Goal: Task Accomplishment & Management: Use online tool/utility

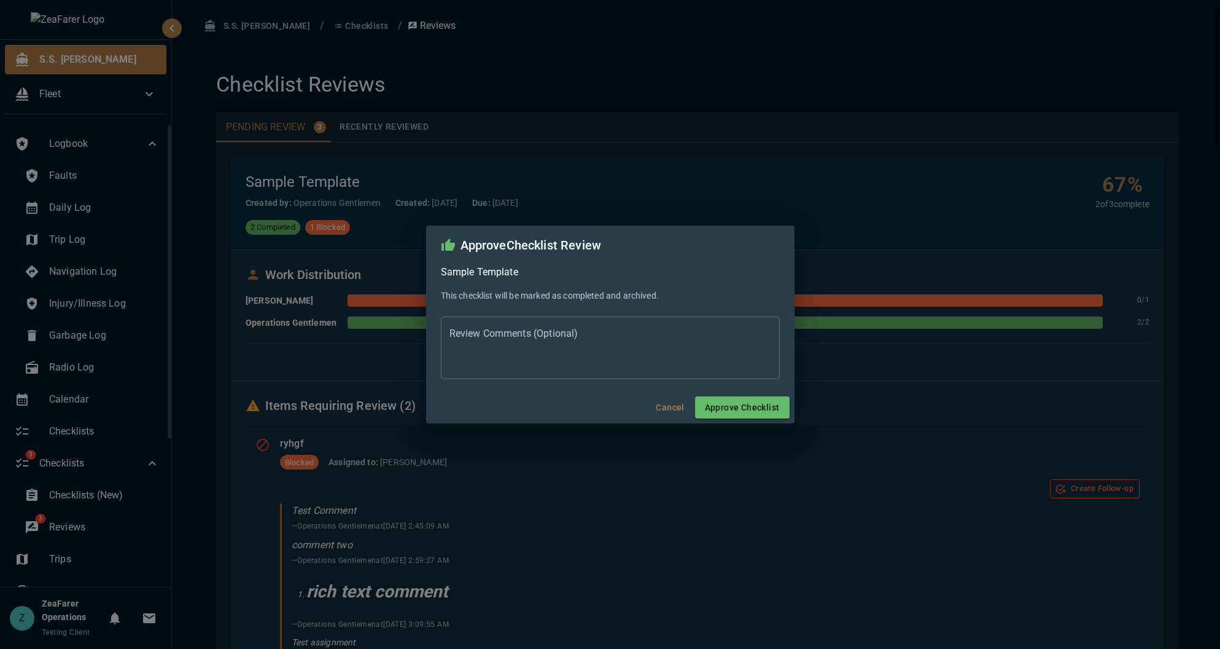
click at [197, 340] on div "Approve Checklist Review Sample Template This checklist will be marked as compl…" at bounding box center [610, 324] width 1220 height 649
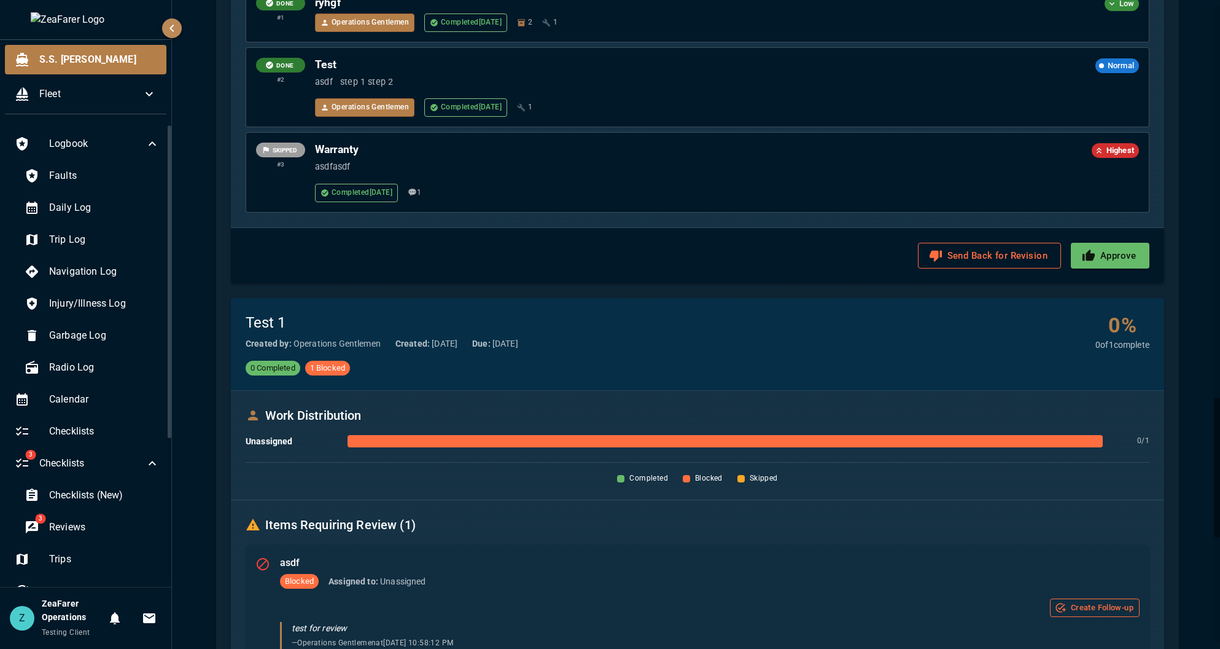
scroll to position [2027, 0]
click at [1108, 269] on div "Send Back for Revision Approve" at bounding box center [698, 254] width 934 height 55
click at [1112, 260] on button "Approve" at bounding box center [1110, 255] width 79 height 26
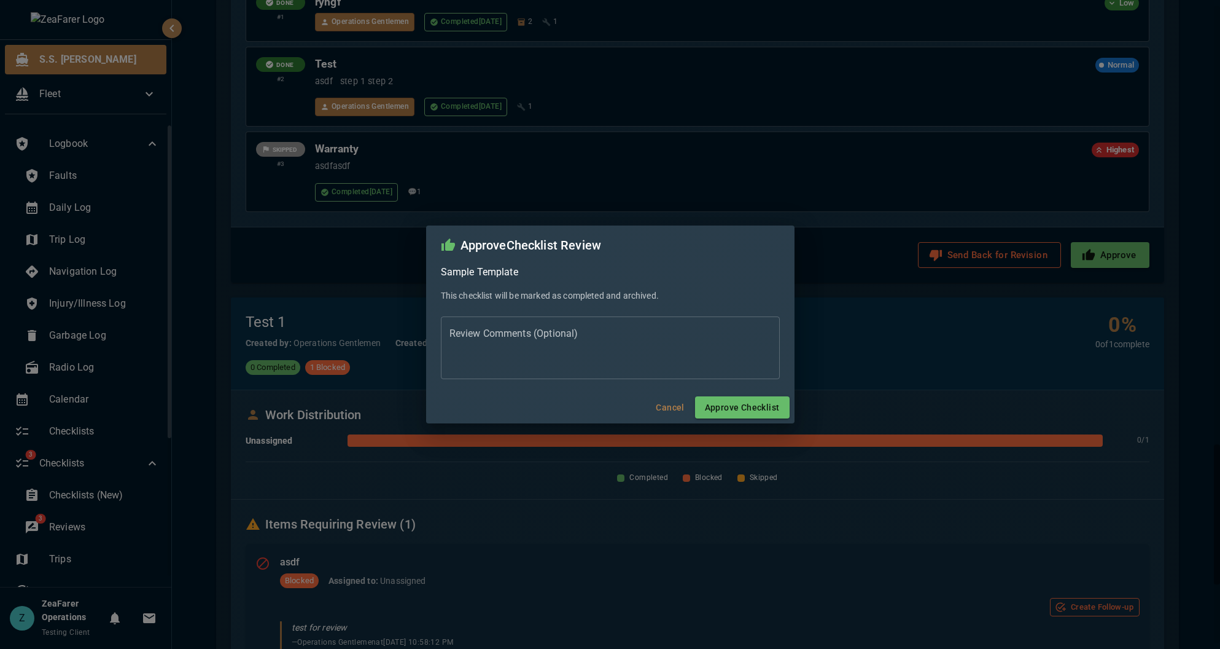
click at [622, 326] on div "* Review Comments (Optional)" at bounding box center [610, 347] width 339 height 63
type textarea "**********"
click at [728, 410] on button "Approve Checklist" at bounding box center [742, 407] width 95 height 23
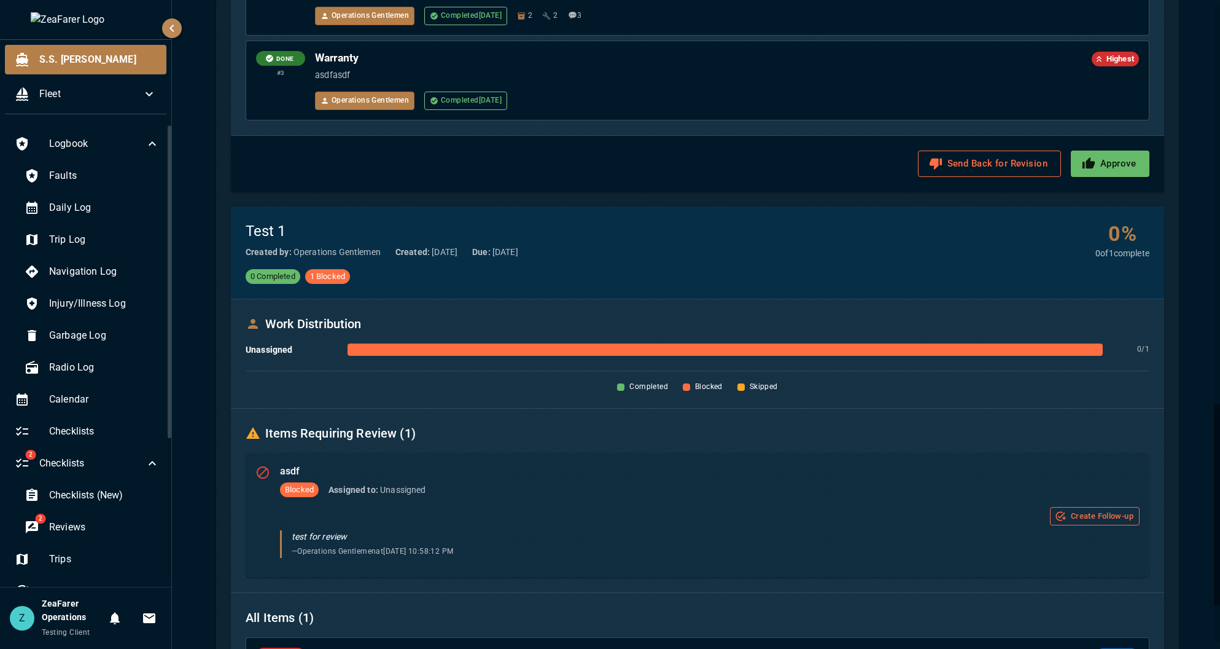
scroll to position [0, 0]
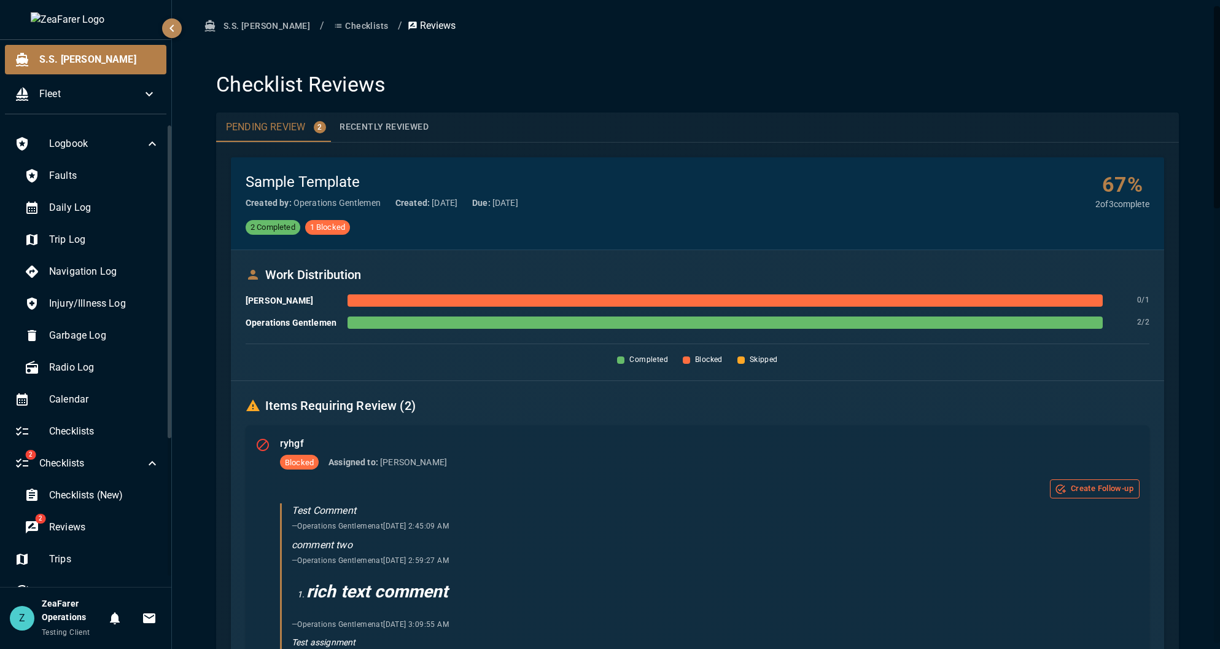
click at [403, 131] on button "Recently Reviewed" at bounding box center [384, 126] width 109 height 29
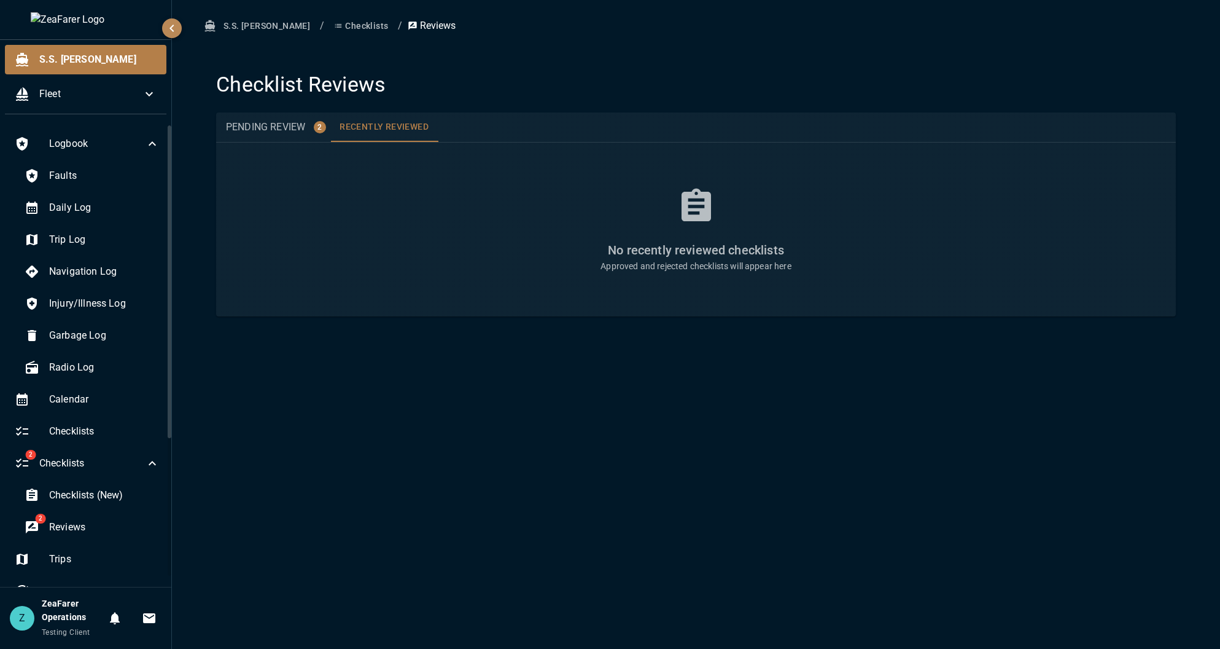
click at [329, 34] on button "Checklists" at bounding box center [361, 26] width 64 height 23
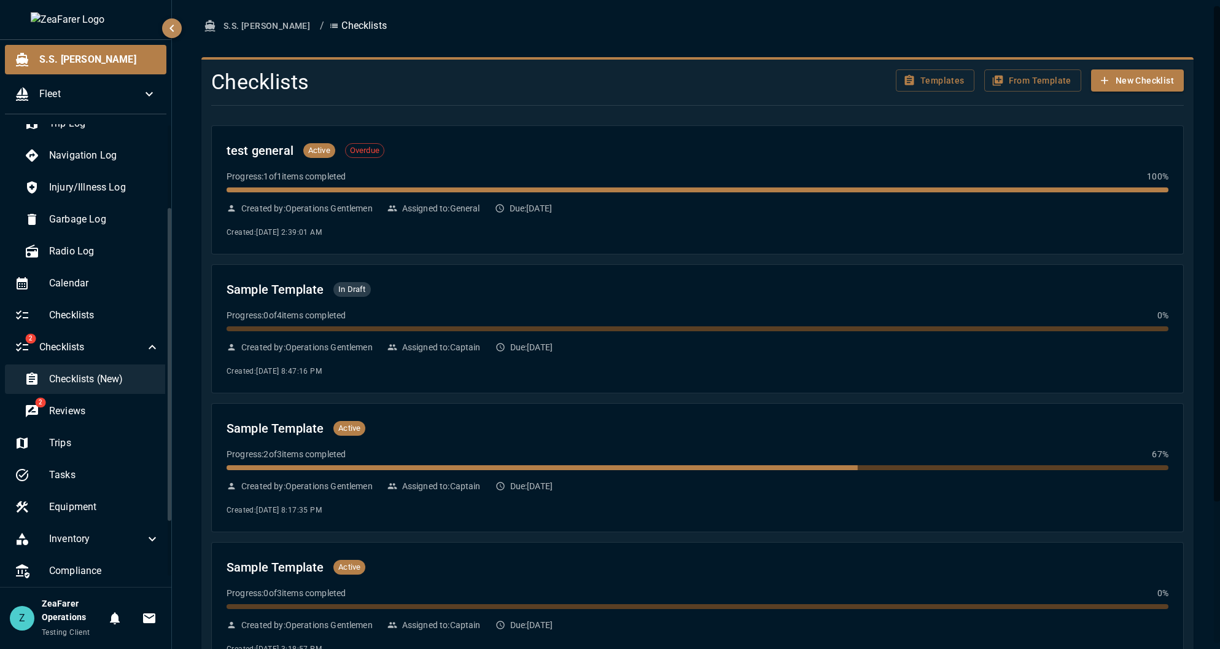
scroll to position [123, 0]
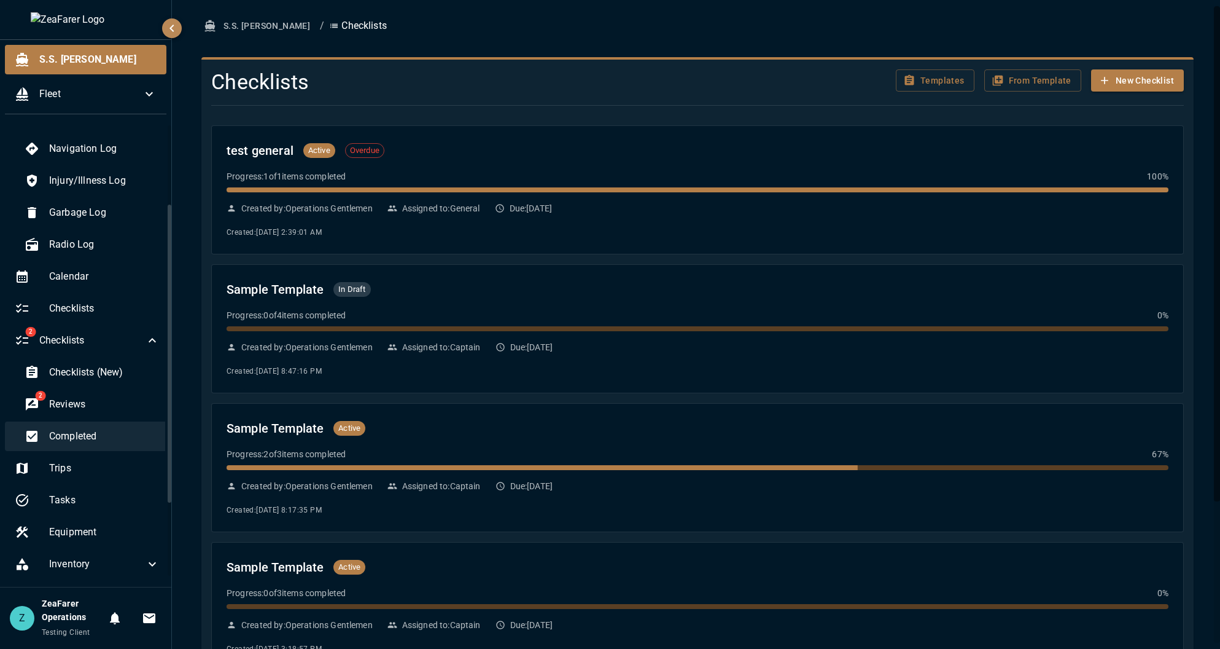
click at [98, 439] on span "Completed" at bounding box center [104, 436] width 111 height 15
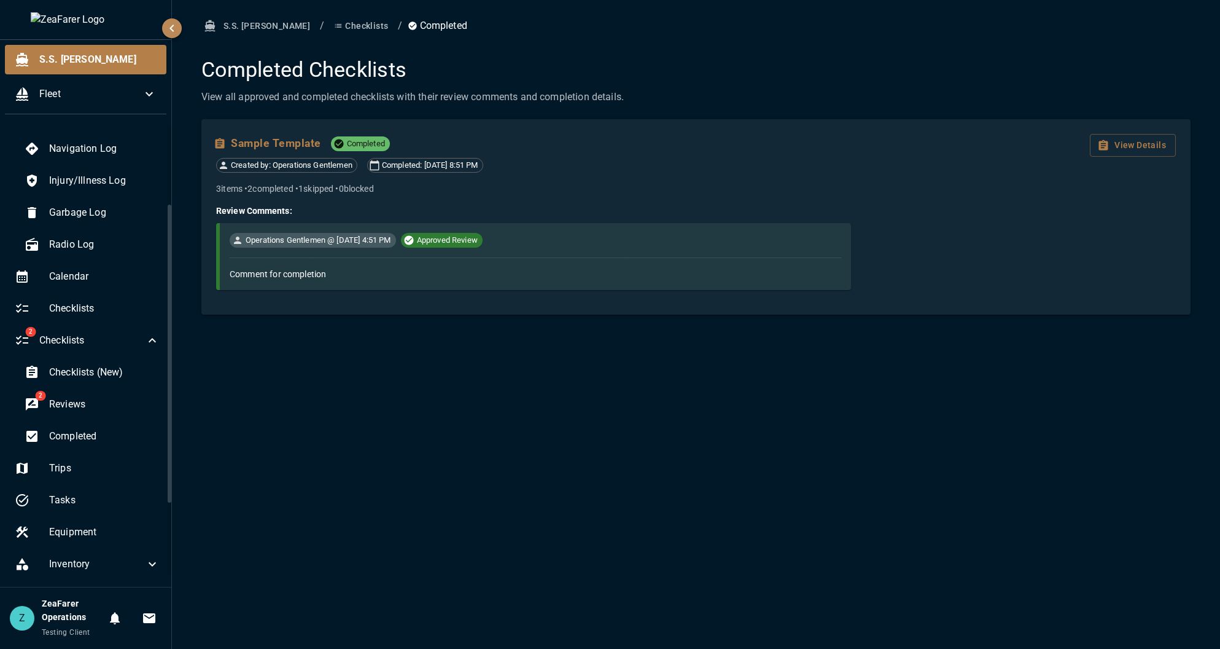
click at [254, 141] on button "Sample Template" at bounding box center [268, 143] width 105 height 19
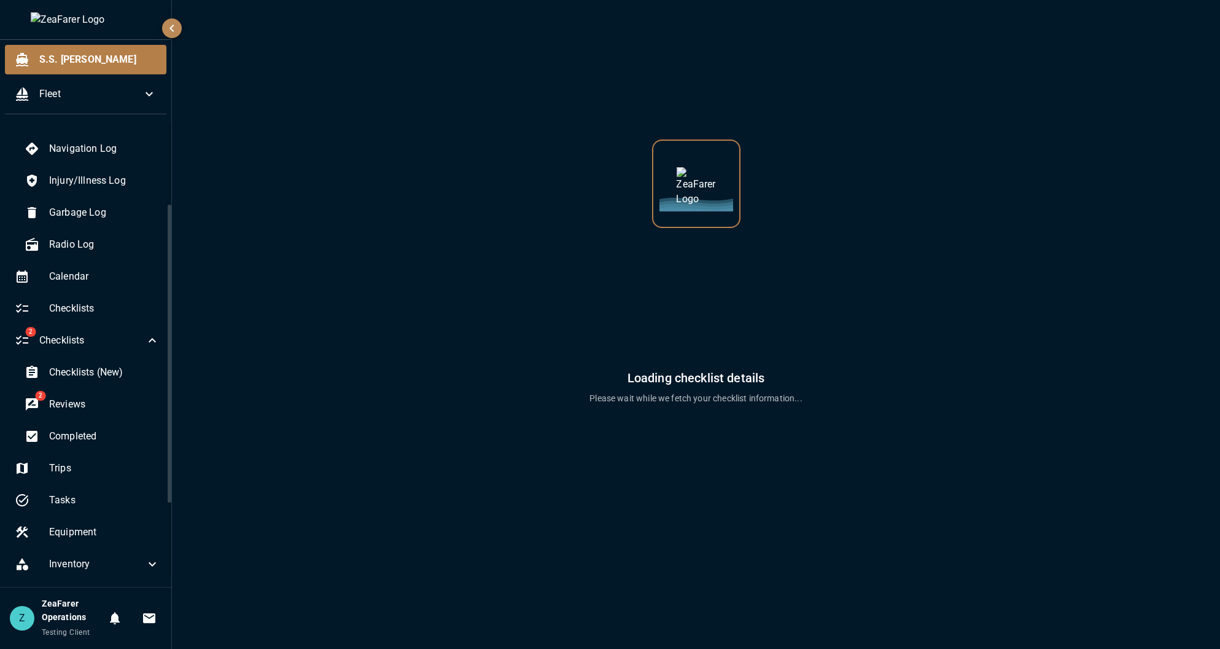
click at [254, 141] on div "Loading checklist details Please wait while we fetch your checklist information…" at bounding box center [696, 209] width 990 height 389
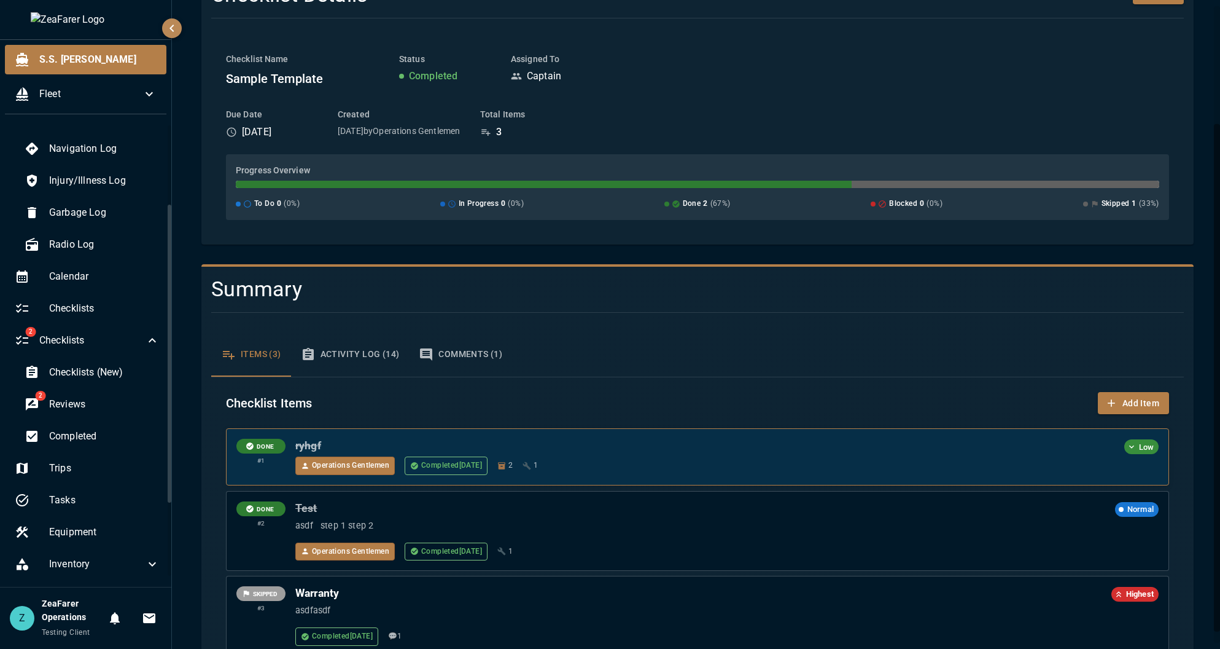
scroll to position [165, 0]
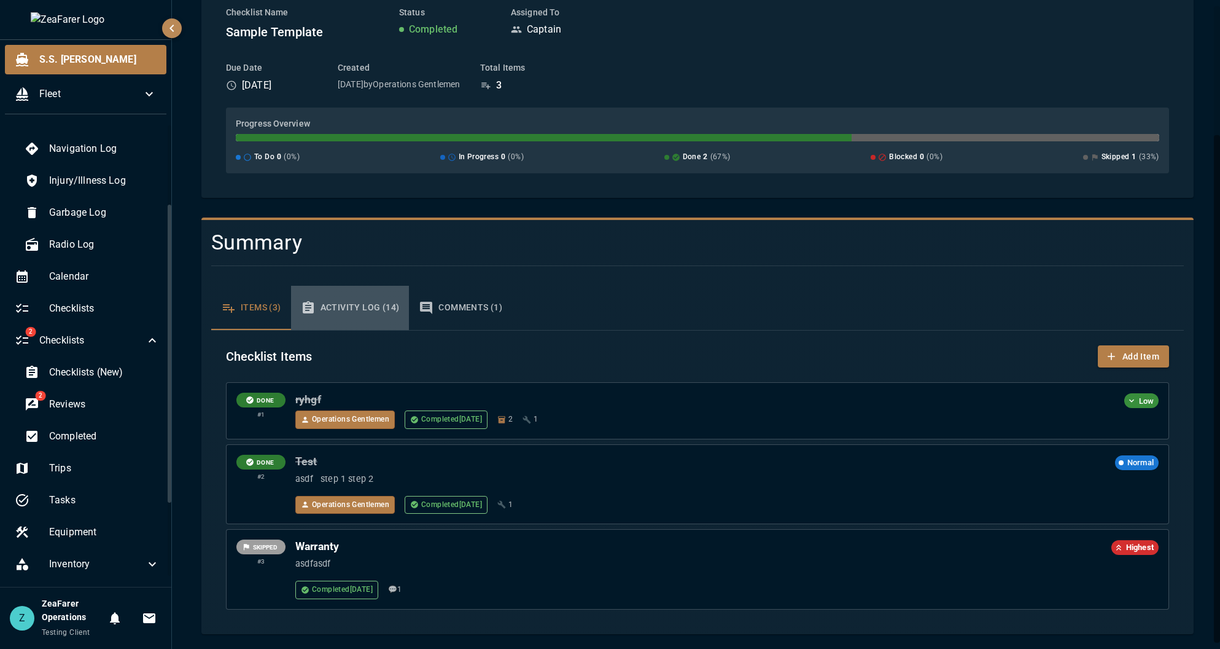
click at [351, 307] on button "Activity Log (14)" at bounding box center [350, 308] width 119 height 44
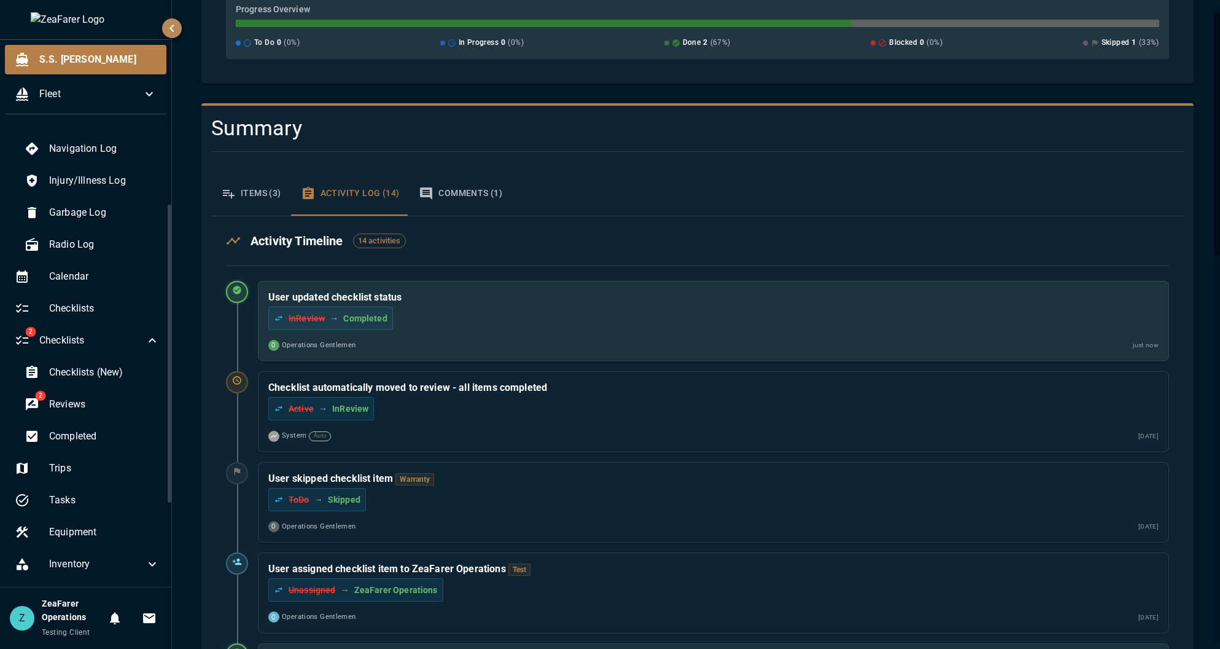
scroll to position [0, 0]
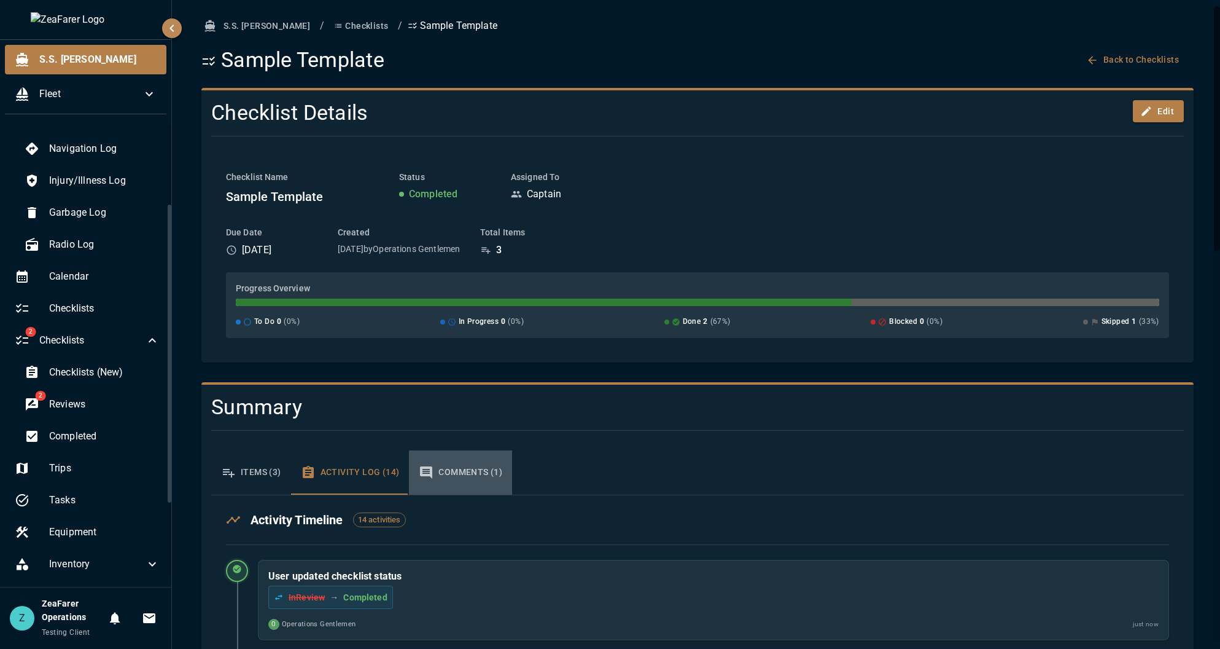
click at [463, 471] on button "Comments (1)" at bounding box center [460, 472] width 103 height 44
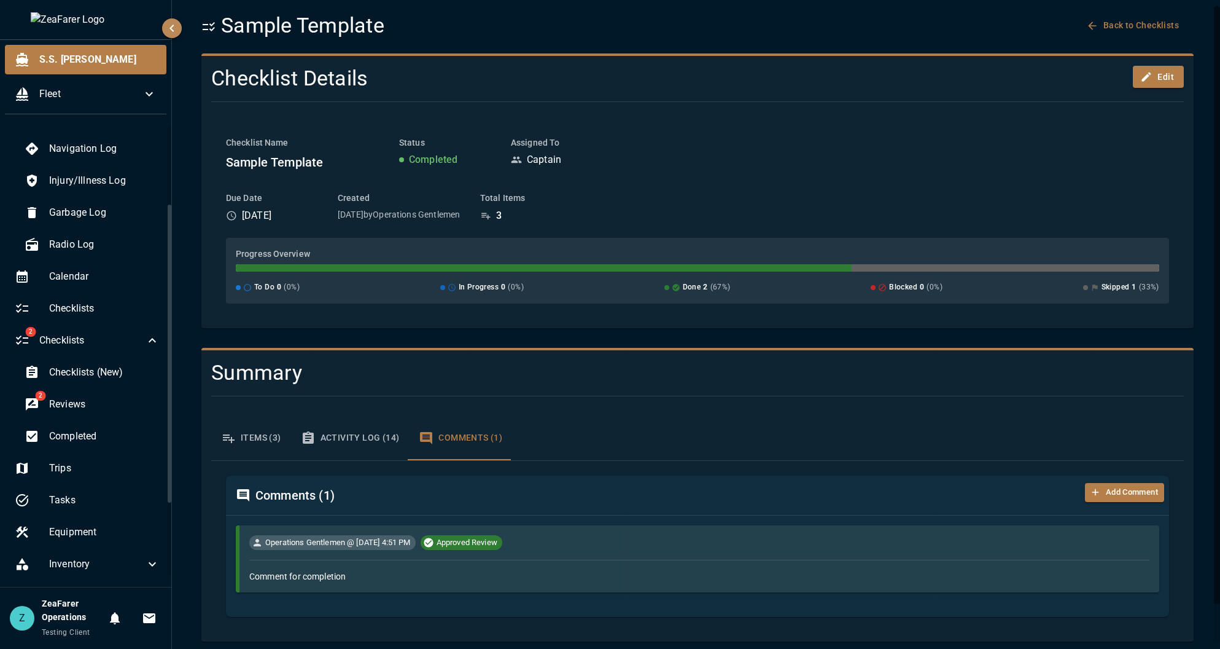
scroll to position [42, 0]
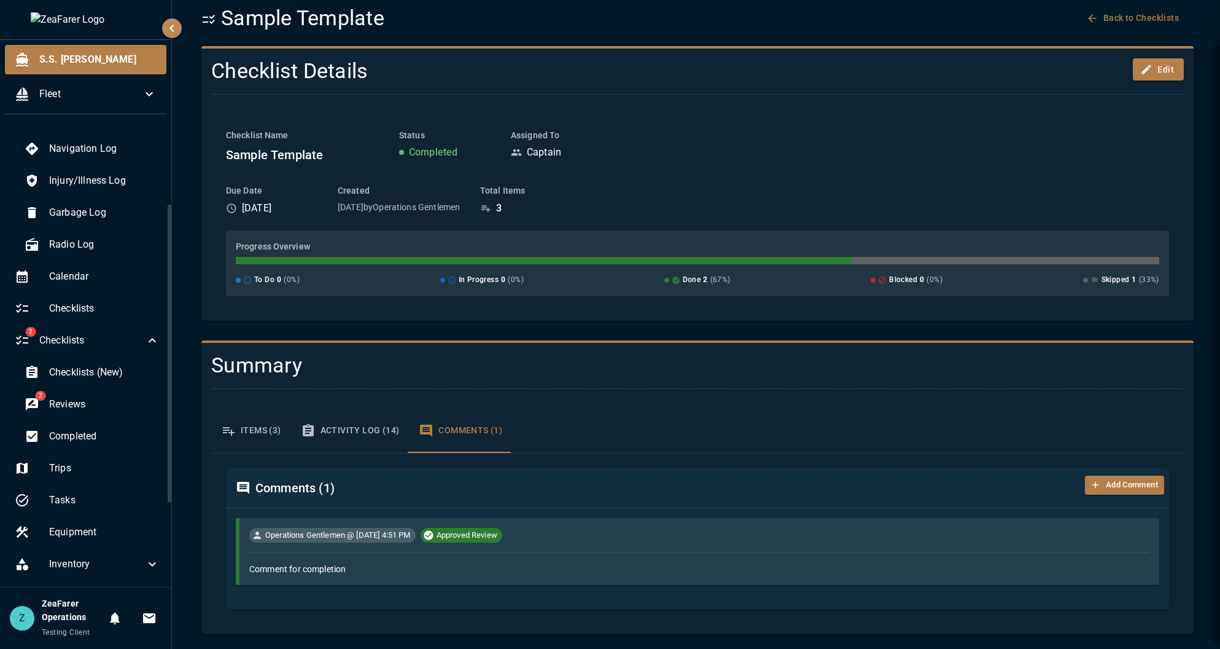
click at [246, 442] on button "Items (3)" at bounding box center [251, 430] width 80 height 44
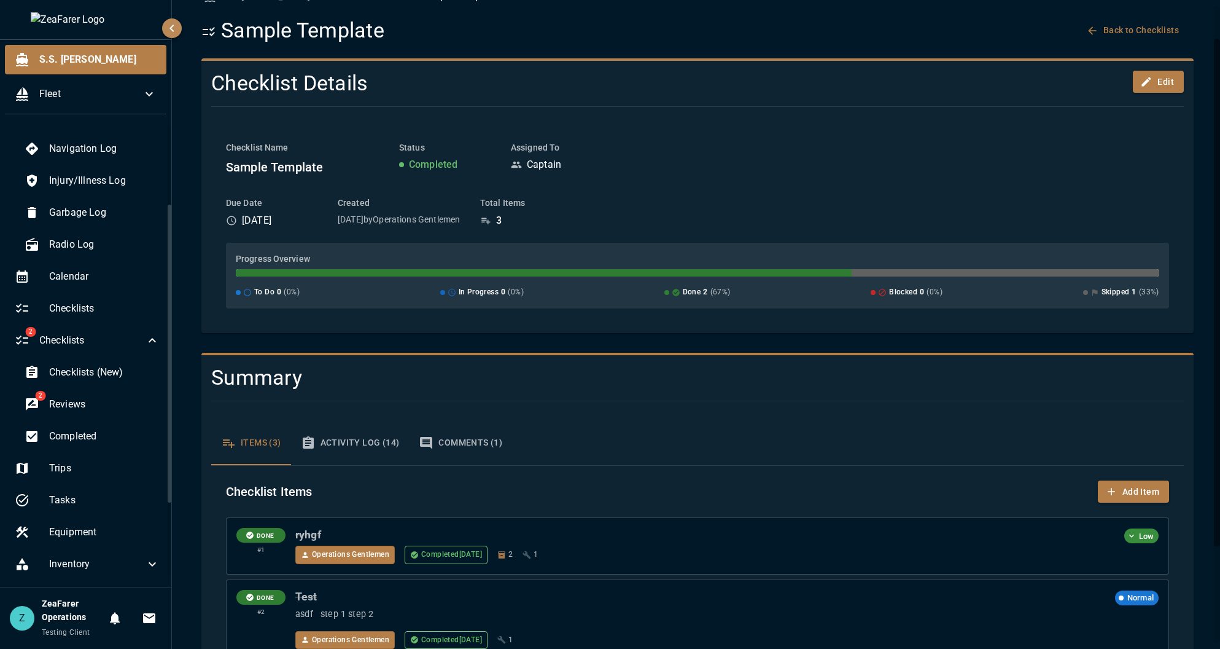
scroll to position [0, 0]
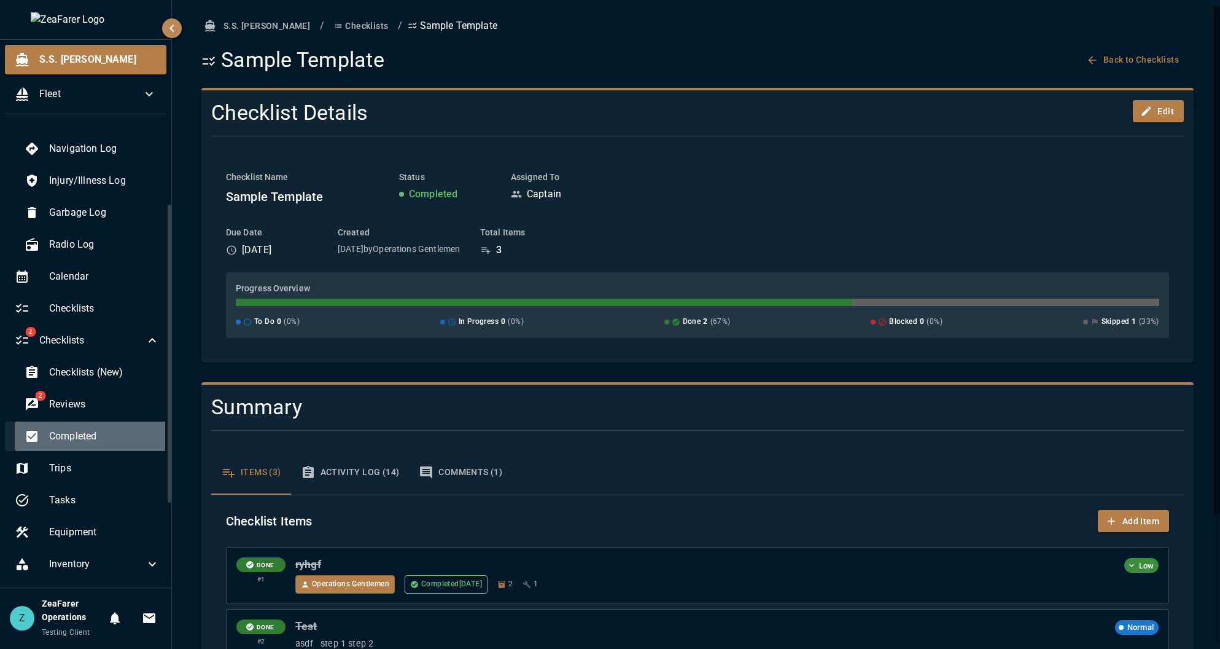
click at [103, 439] on span "Completed" at bounding box center [104, 436] width 111 height 15
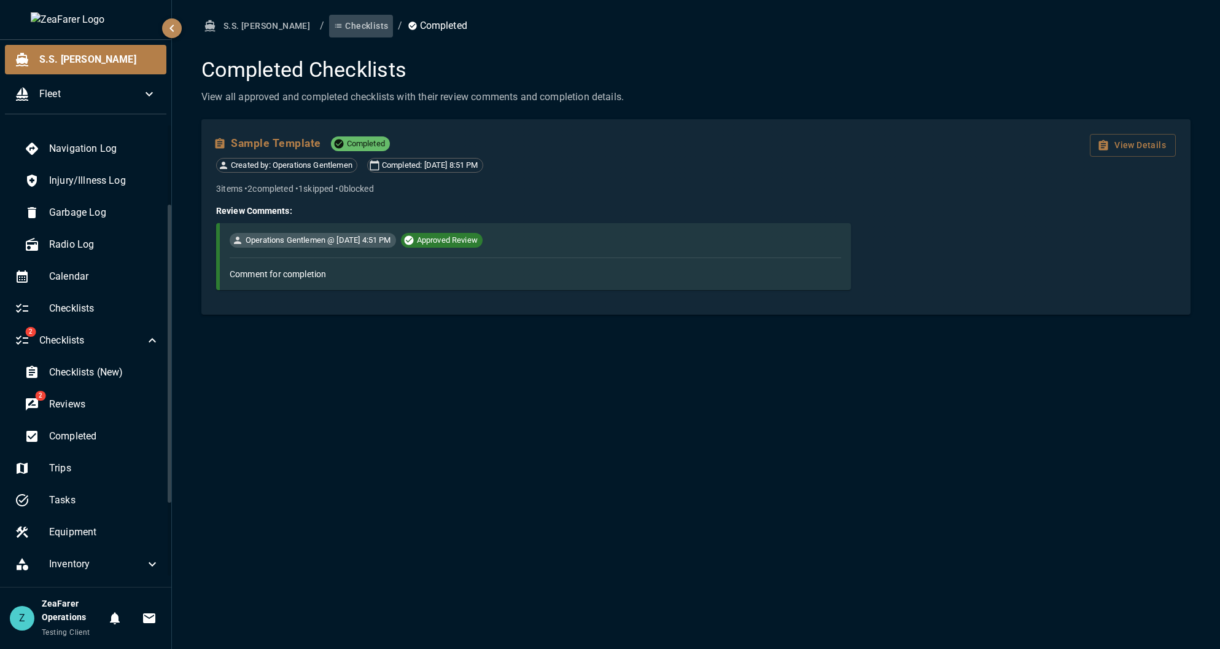
click at [329, 31] on button "Checklists" at bounding box center [361, 26] width 64 height 23
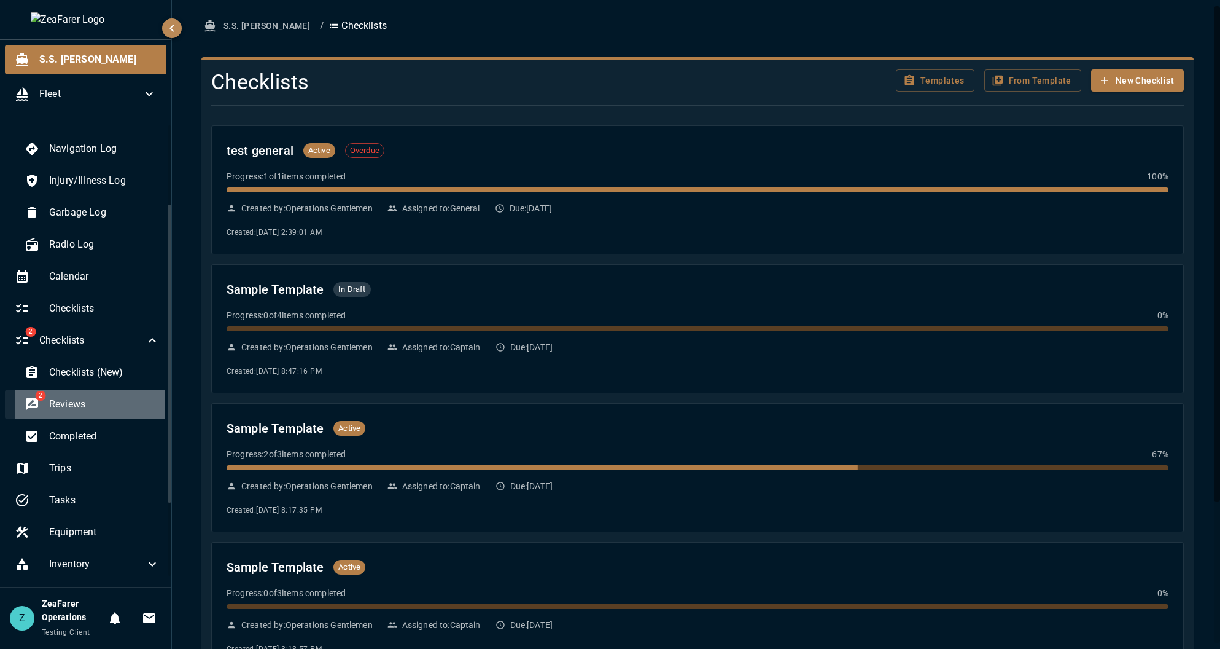
click at [103, 393] on div "2 Reviews" at bounding box center [92, 403] width 155 height 29
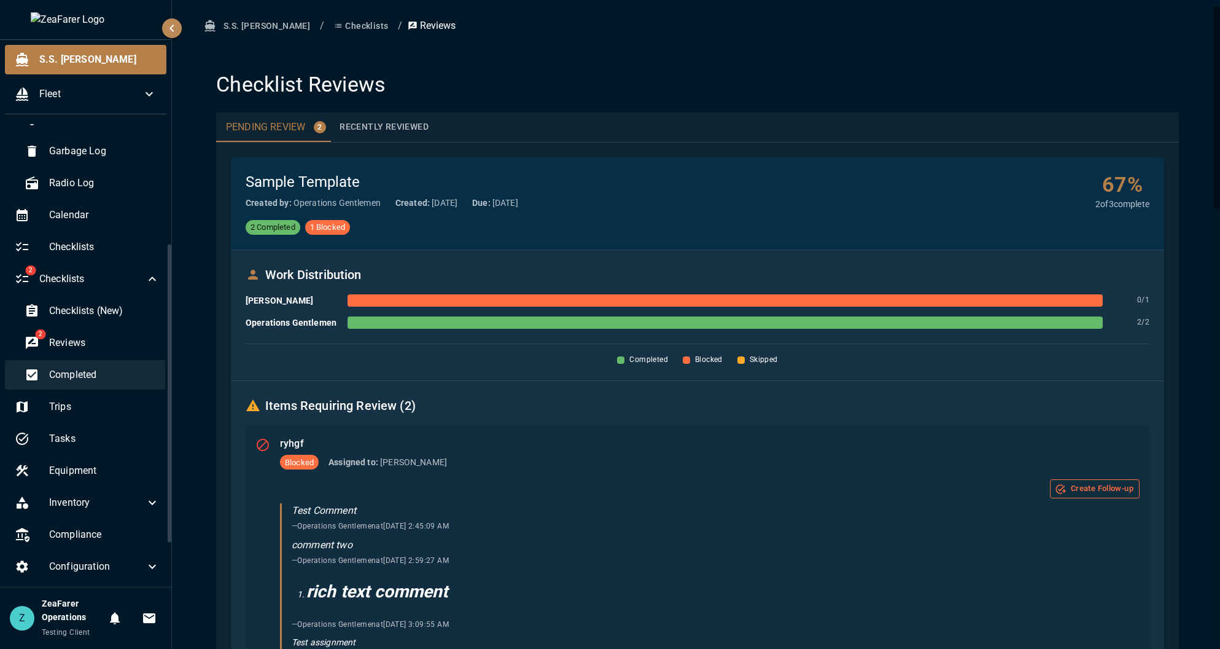
click at [60, 376] on span "Completed" at bounding box center [104, 374] width 111 height 15
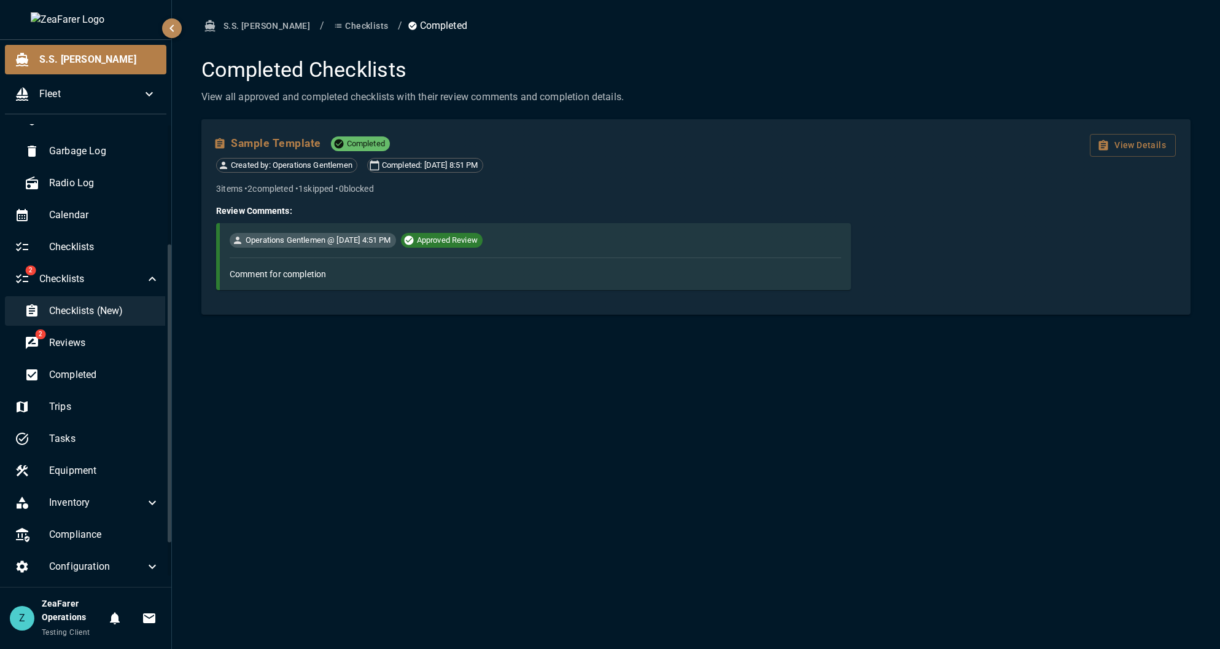
click at [111, 312] on span "Checklists (New)" at bounding box center [104, 310] width 111 height 15
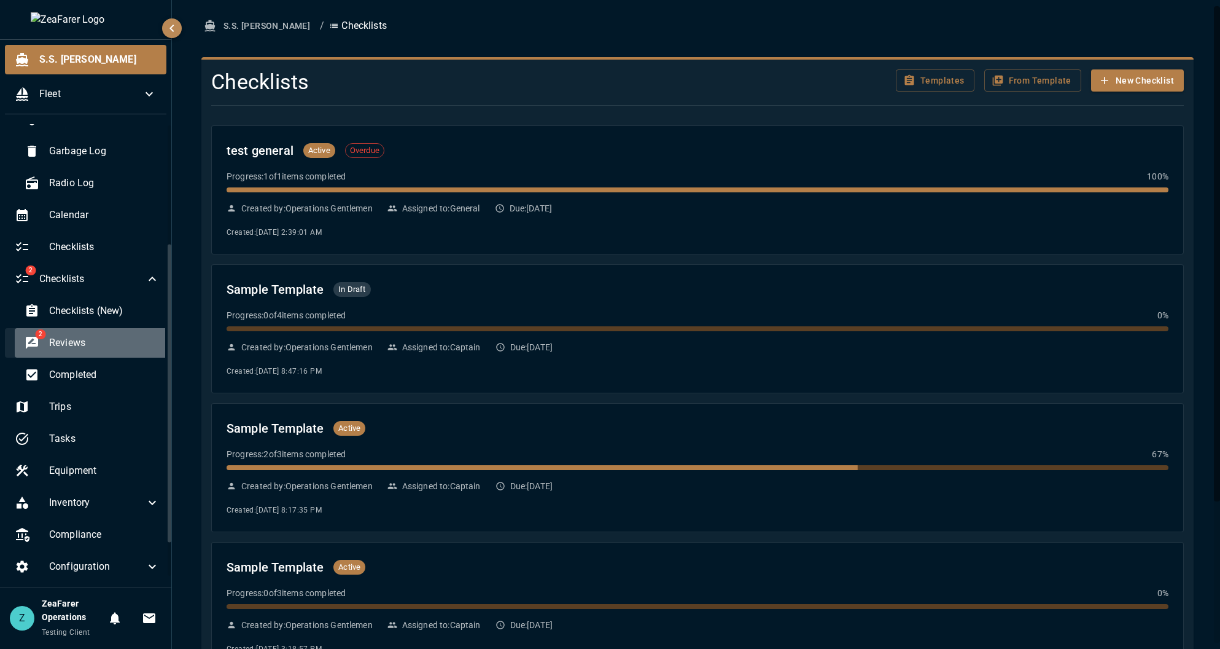
click at [106, 348] on span "Reviews" at bounding box center [104, 342] width 111 height 15
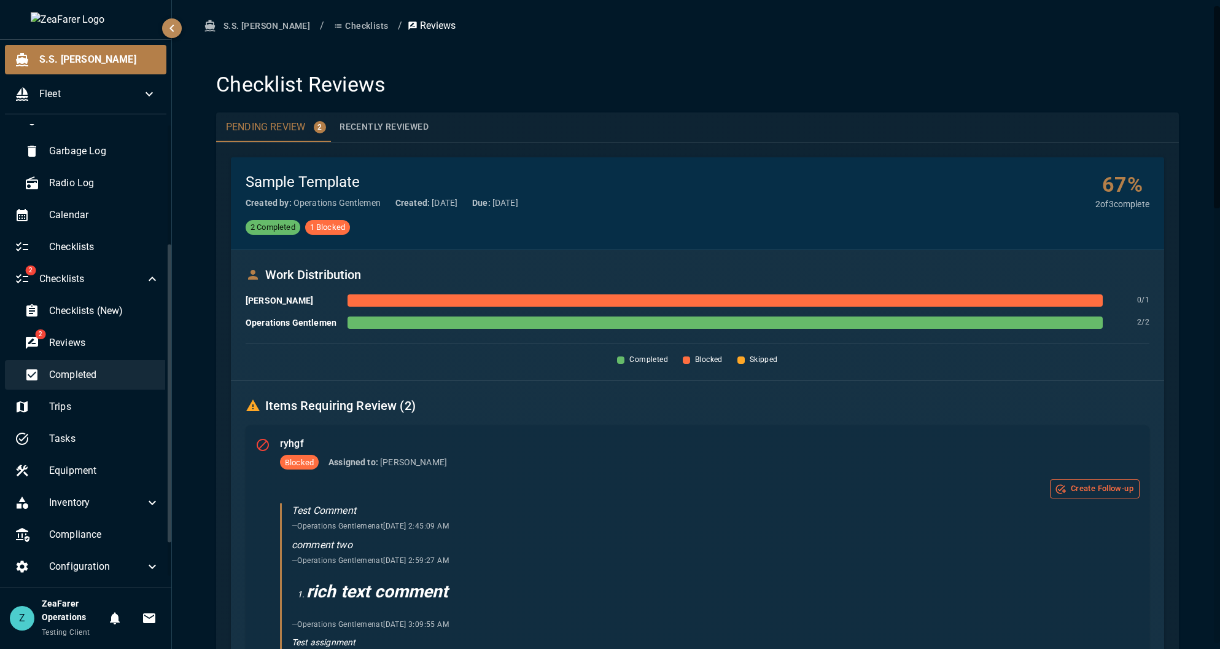
click at [93, 369] on span "Completed" at bounding box center [104, 374] width 111 height 15
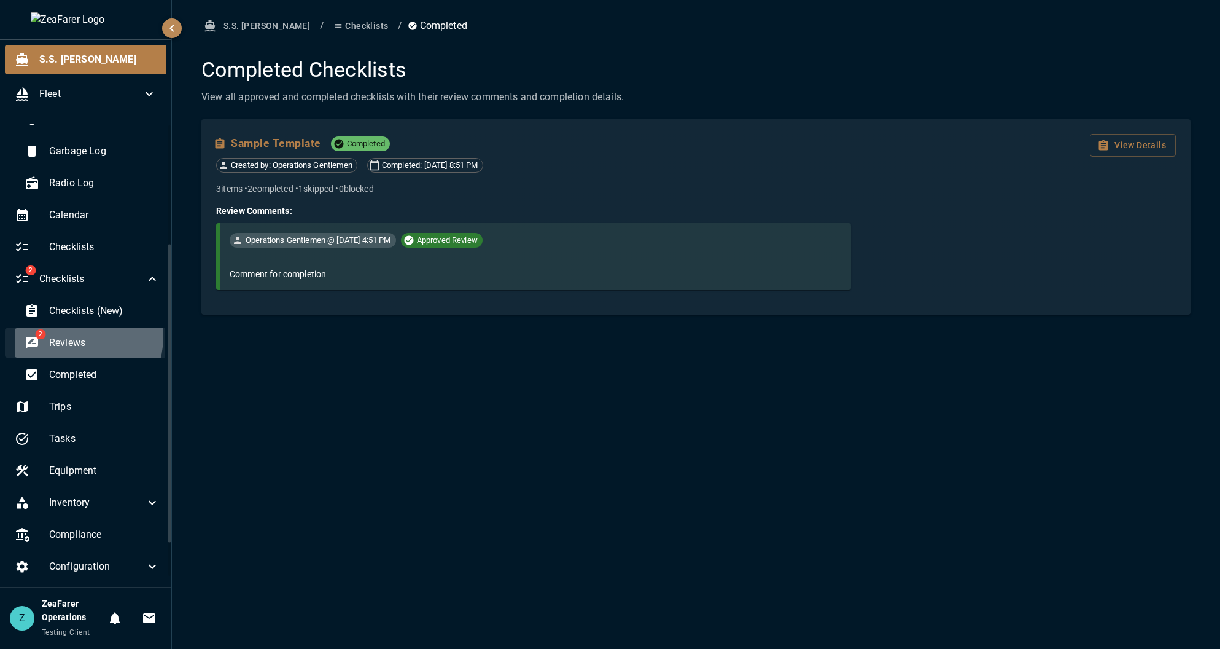
click at [82, 337] on span "Reviews" at bounding box center [104, 342] width 111 height 15
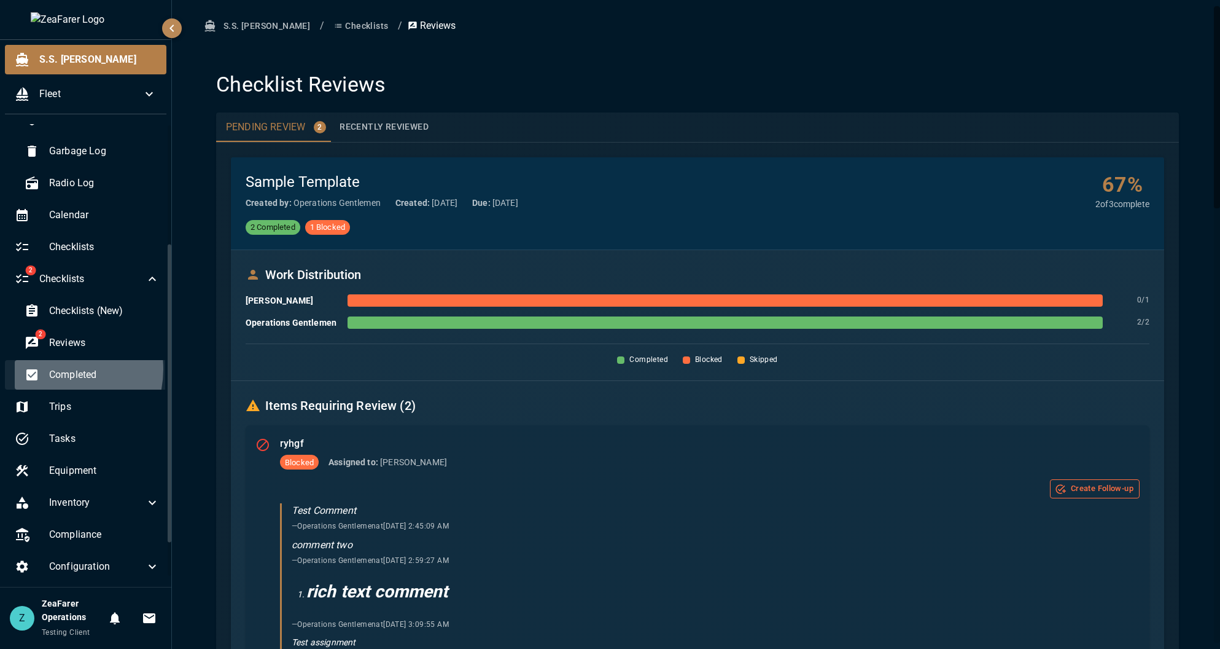
click at [53, 369] on span "Completed" at bounding box center [104, 374] width 111 height 15
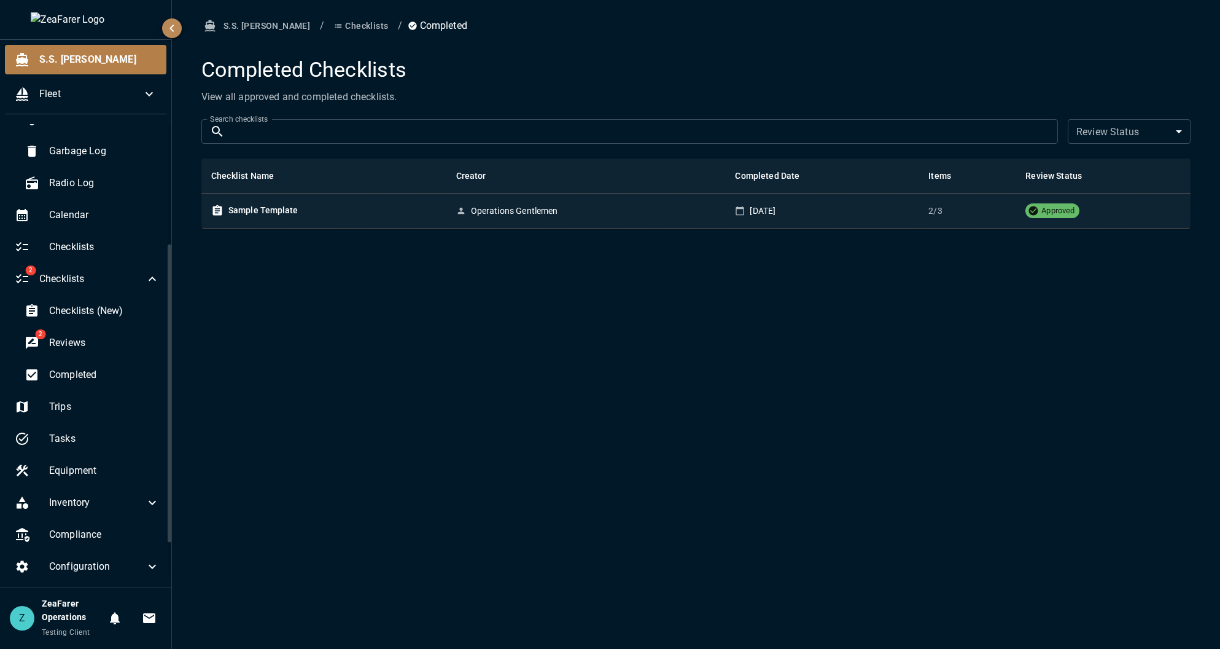
click at [1158, 128] on body "S.S. [PERSON_NAME] Fleet Logbook Faults Daily Log Trip Log Navigation Log Injur…" at bounding box center [610, 324] width 1220 height 649
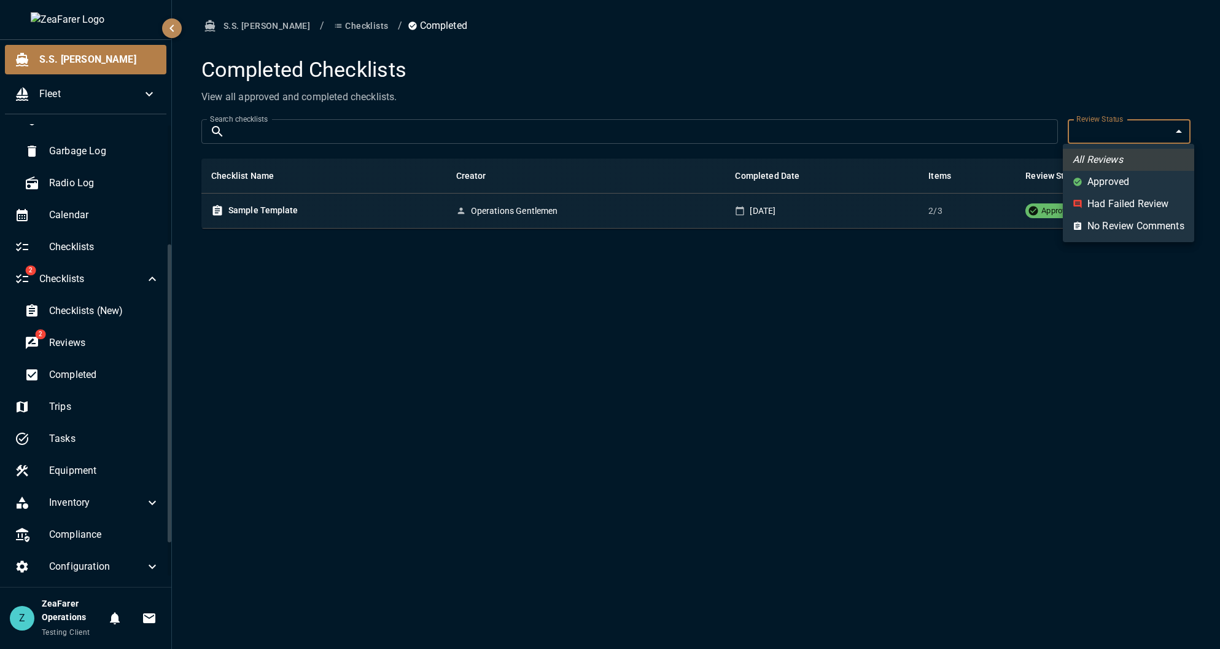
click at [1154, 134] on div at bounding box center [610, 324] width 1220 height 649
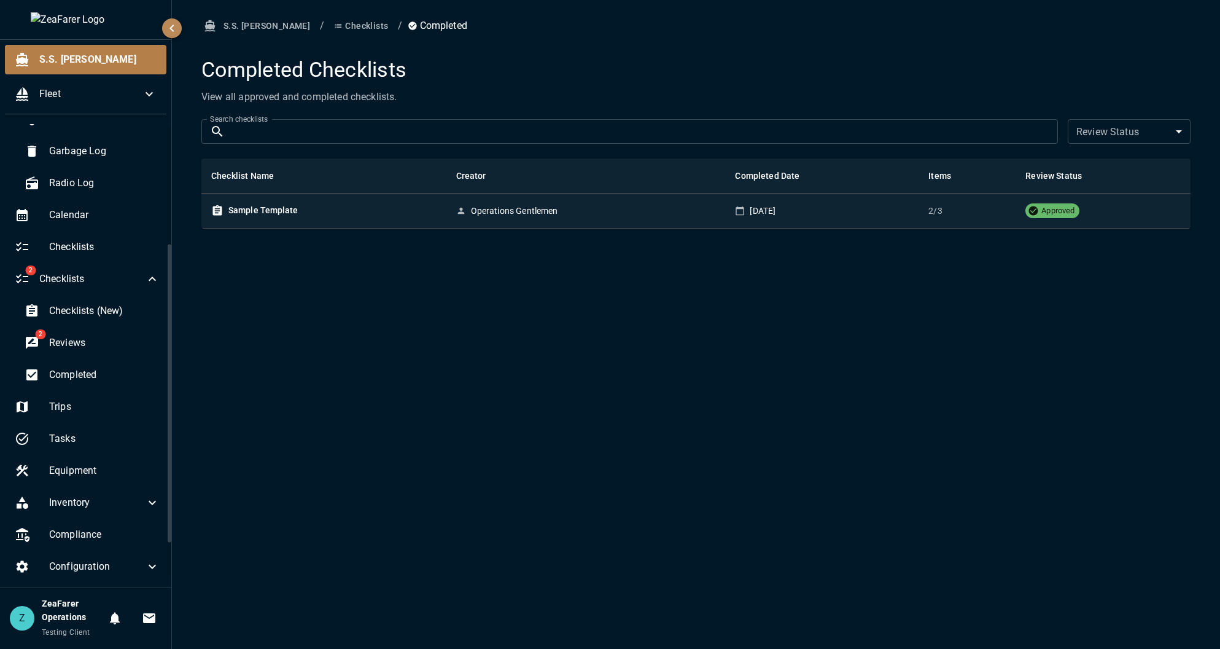
click at [709, 72] on h1 "Completed Checklists" at bounding box center [696, 70] width 990 height 26
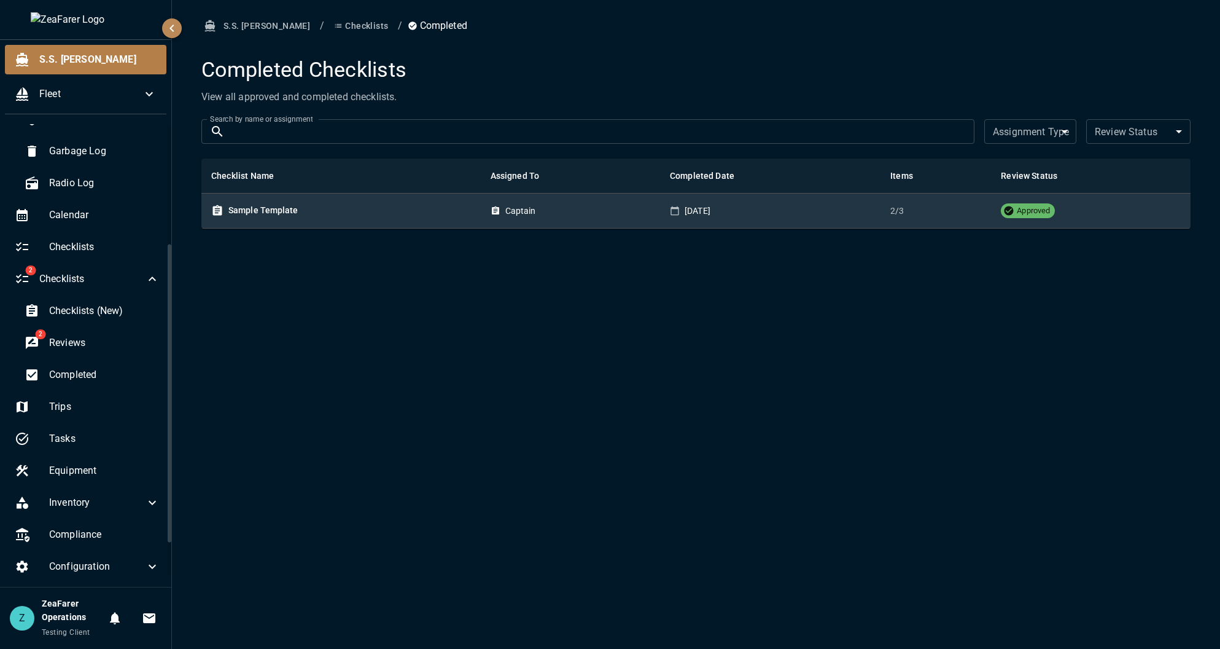
click at [593, 215] on div "Captain" at bounding box center [571, 211] width 160 height 12
